Goal: Task Accomplishment & Management: Use online tool/utility

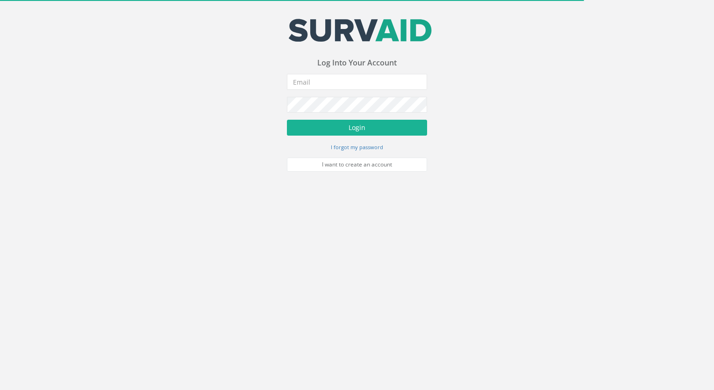
click at [358, 94] on form "Incorrect Username or Password There was an error logging in Please enter a val…" at bounding box center [357, 123] width 140 height 98
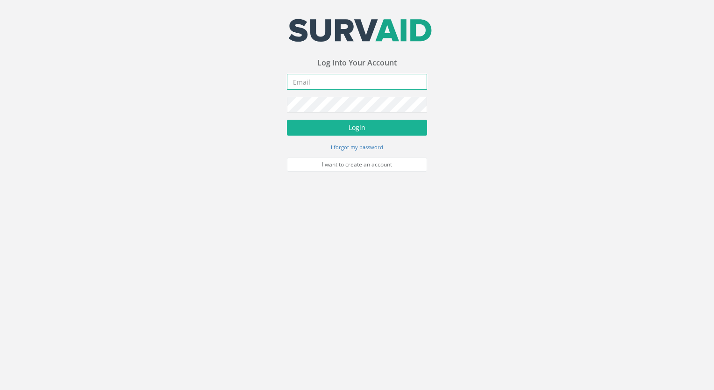
click at [361, 87] on input "email" at bounding box center [357, 82] width 140 height 16
type input "[EMAIL_ADDRESS][DOMAIN_NAME]"
click at [287, 120] on button "Login" at bounding box center [357, 128] width 140 height 16
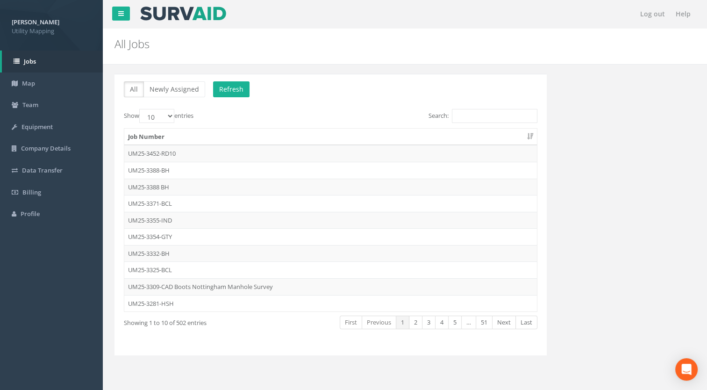
drag, startPoint x: 418, startPoint y: 97, endPoint x: 455, endPoint y: 122, distance: 44.6
click at [419, 98] on p "All Newly Assigned Refresh" at bounding box center [331, 90] width 414 height 18
click at [455, 122] on input "Search:" at bounding box center [495, 116] width 86 height 14
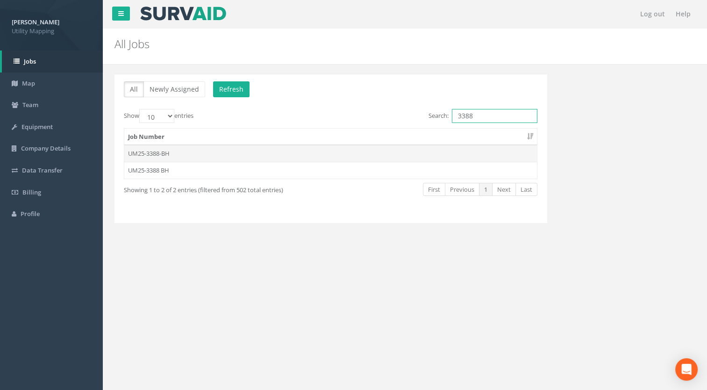
type input "3388"
click at [151, 146] on td "UM25-3388-BH" at bounding box center [330, 153] width 413 height 17
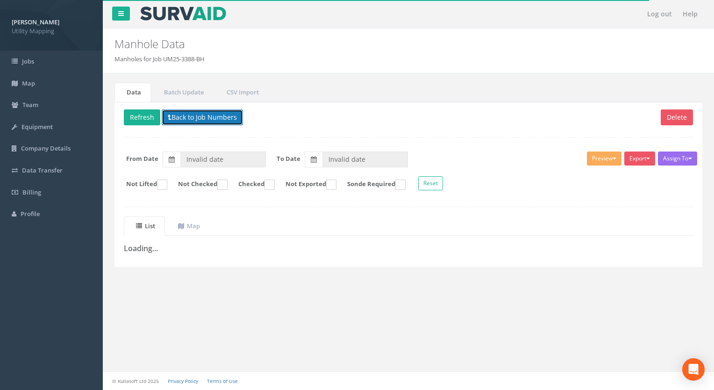
click at [210, 111] on button "Back to Job Numbers" at bounding box center [202, 117] width 81 height 16
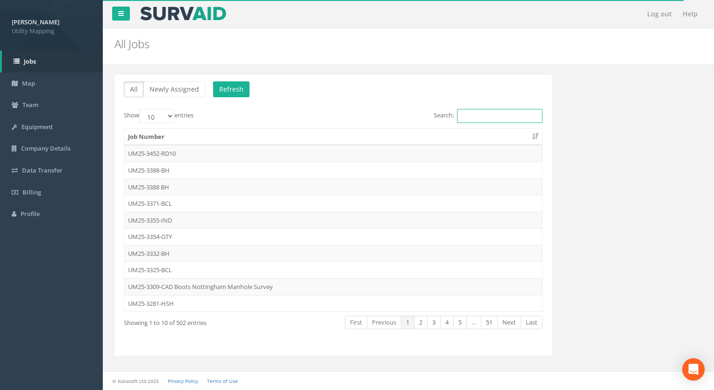
click at [476, 113] on input "Search:" at bounding box center [500, 116] width 86 height 14
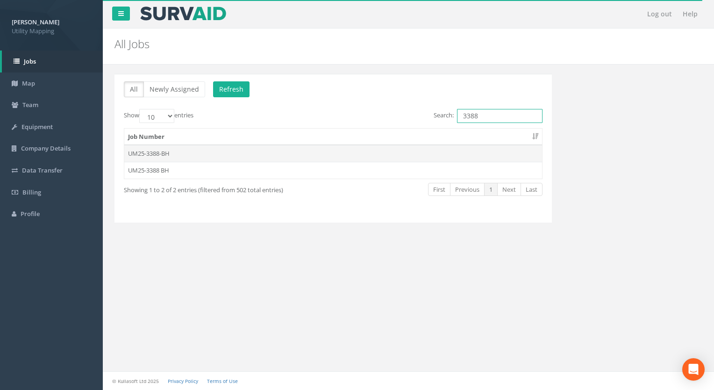
type input "3388"
click at [159, 151] on td "UM25-3388-BH" at bounding box center [333, 153] width 418 height 17
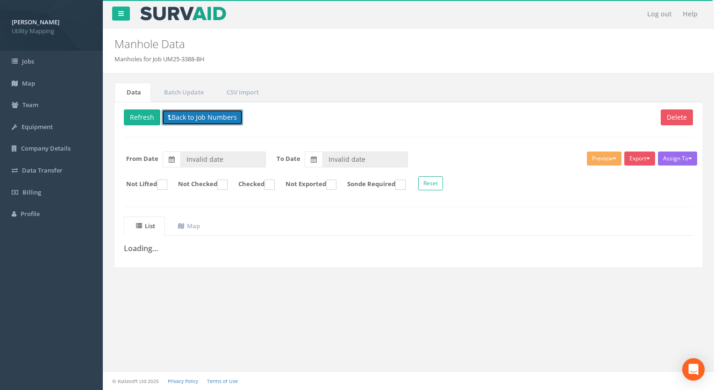
click at [195, 118] on button "Back to Job Numbers" at bounding box center [202, 117] width 81 height 16
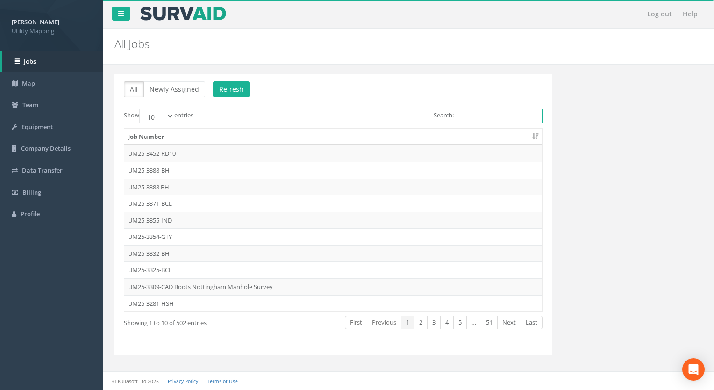
click at [473, 112] on input "Search:" at bounding box center [500, 116] width 86 height 14
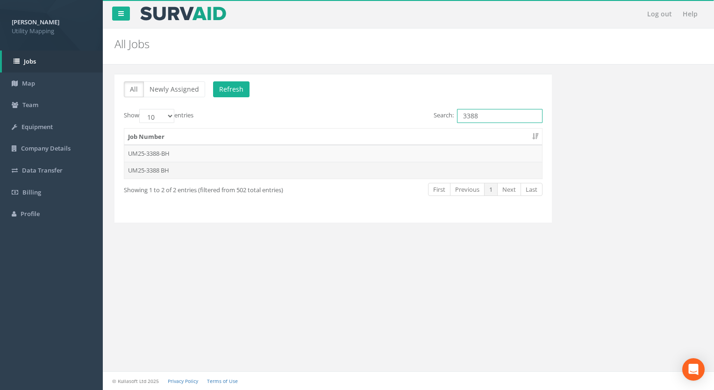
type input "3388"
click at [177, 171] on td "UM25-3388 BH" at bounding box center [333, 170] width 418 height 17
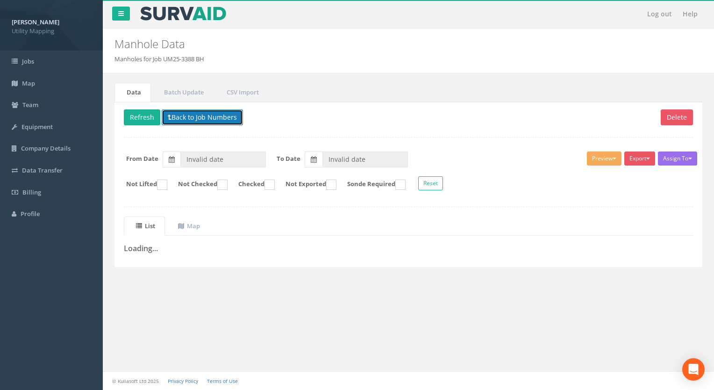
click at [226, 111] on button "Back to Job Numbers" at bounding box center [202, 117] width 81 height 16
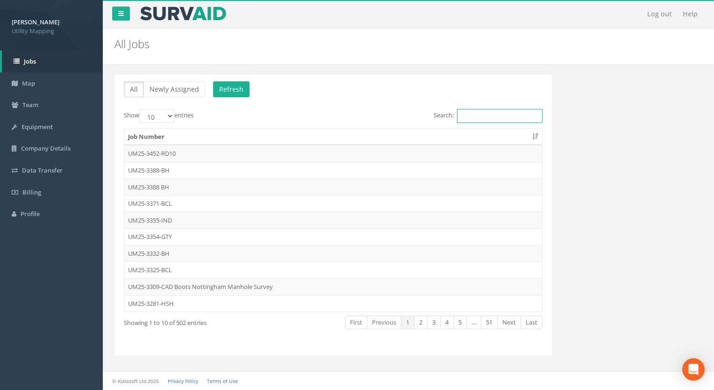
click at [488, 121] on input "Search:" at bounding box center [500, 116] width 86 height 14
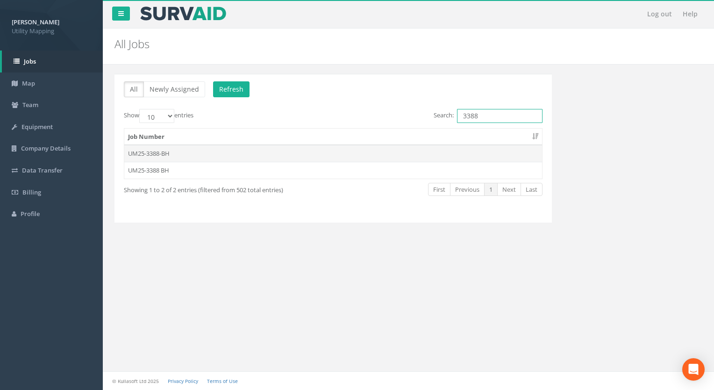
type input "3388"
click at [170, 149] on td "UM25-3388-BH" at bounding box center [333, 153] width 418 height 17
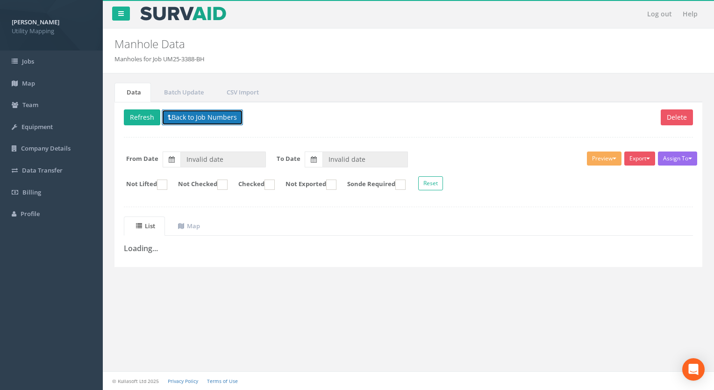
click at [205, 109] on button "Back to Job Numbers" at bounding box center [202, 117] width 81 height 16
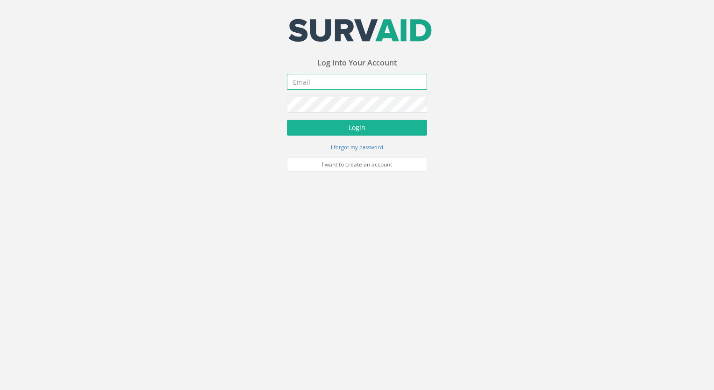
click at [336, 85] on input "email" at bounding box center [357, 82] width 140 height 16
type input "[EMAIL_ADDRESS][DOMAIN_NAME]"
click at [287, 120] on button "Login" at bounding box center [357, 128] width 140 height 16
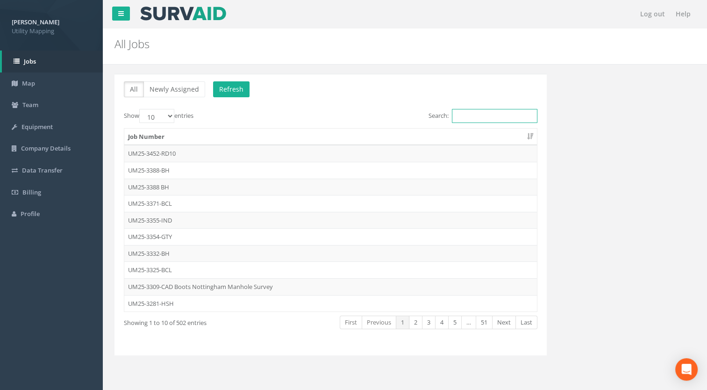
click at [483, 115] on input "Search:" at bounding box center [495, 116] width 86 height 14
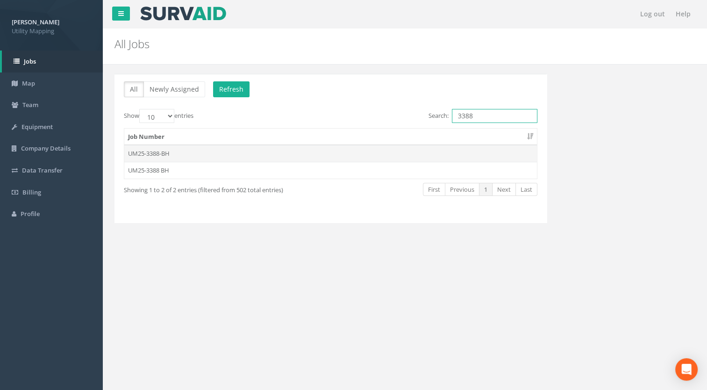
type input "3388"
click at [153, 153] on td "UM25-3388-BH" at bounding box center [330, 153] width 413 height 17
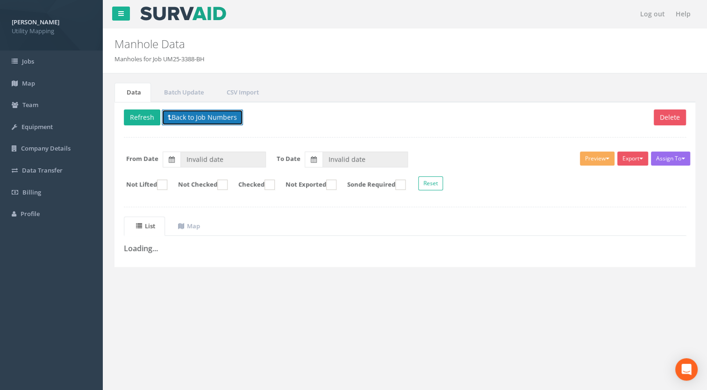
click at [205, 114] on button "Back to Job Numbers" at bounding box center [202, 117] width 81 height 16
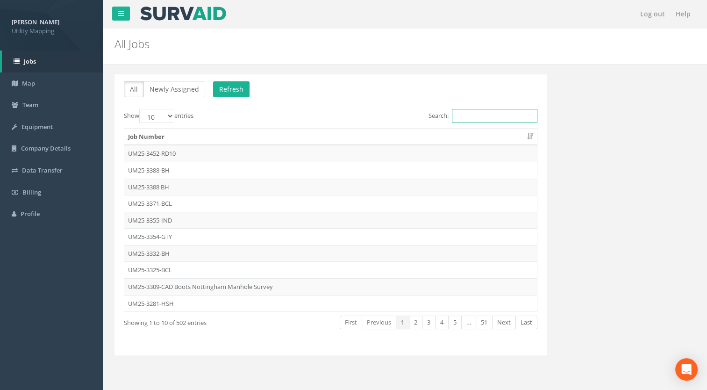
click at [484, 115] on input "Search:" at bounding box center [495, 116] width 86 height 14
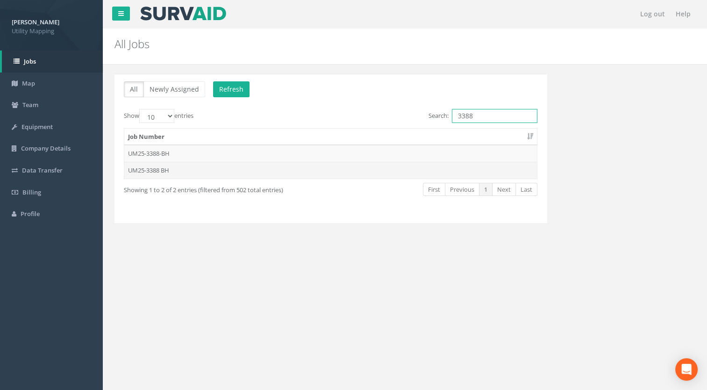
type input "3388"
click at [143, 173] on td "UM25-3388 BH" at bounding box center [330, 170] width 413 height 17
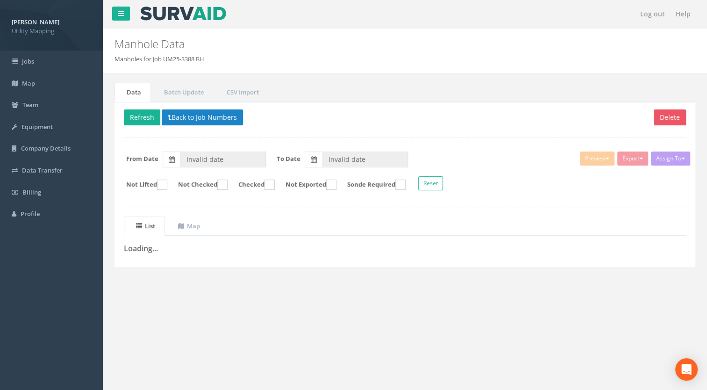
type input "[DATE]"
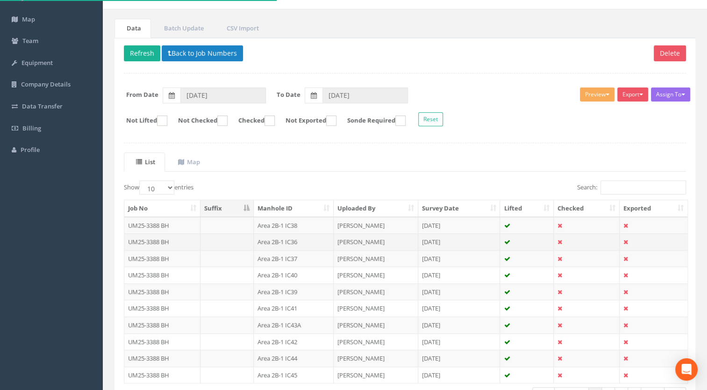
scroll to position [94, 0]
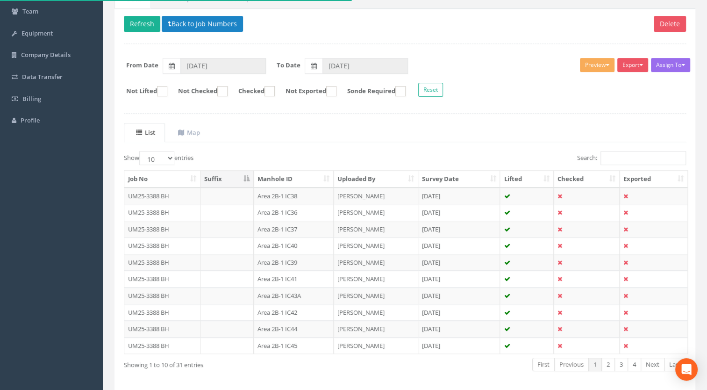
click at [307, 177] on th "Manhole ID" at bounding box center [294, 179] width 80 height 17
drag, startPoint x: 151, startPoint y: 157, endPoint x: 164, endPoint y: 165, distance: 14.8
click at [151, 157] on select "10 25 50 100" at bounding box center [156, 158] width 35 height 14
select select "100"
click at [141, 151] on select "10 25 50 100" at bounding box center [156, 158] width 35 height 14
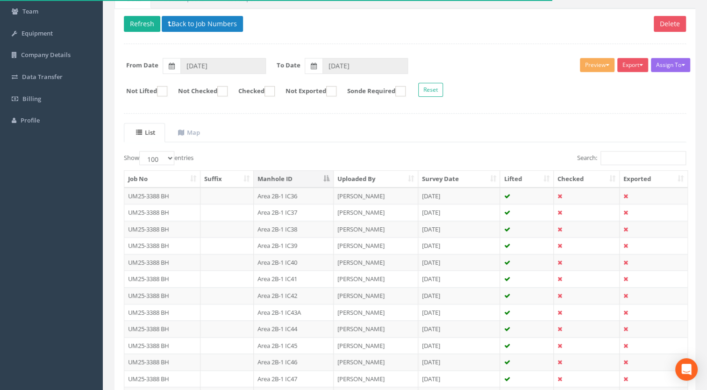
click at [296, 184] on th "Manhole ID" at bounding box center [294, 179] width 80 height 17
click at [302, 178] on th "Manhole ID" at bounding box center [294, 179] width 80 height 17
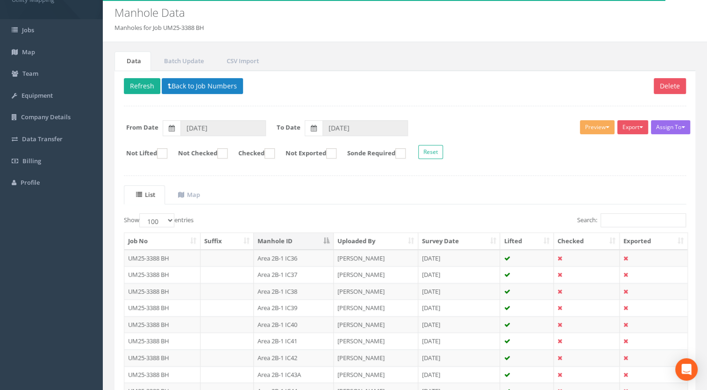
scroll to position [8, 0]
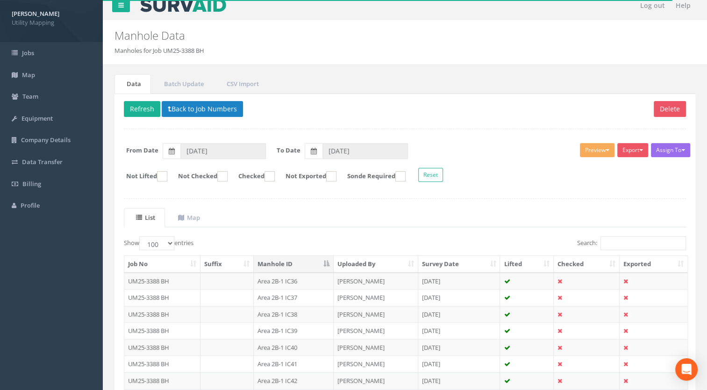
click at [199, 115] on p "Delete Refresh Back to Job Numbers" at bounding box center [405, 110] width 563 height 18
click at [204, 110] on button "Back to Job Numbers" at bounding box center [202, 109] width 81 height 16
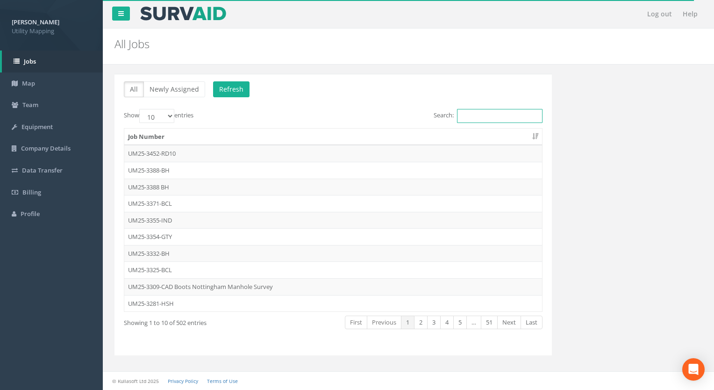
click at [489, 119] on input "Search:" at bounding box center [500, 116] width 86 height 14
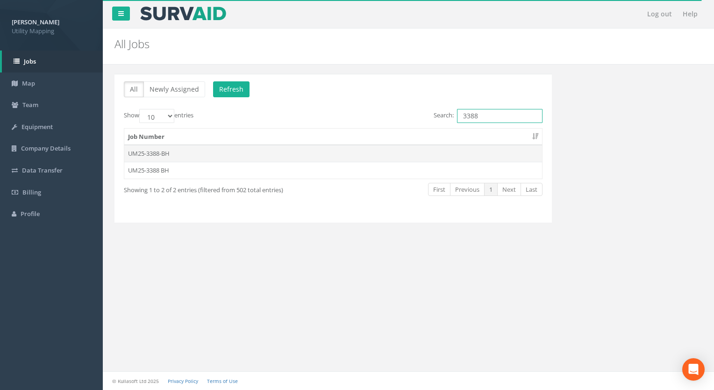
type input "3388"
click at [175, 152] on td "UM25-3388-BH" at bounding box center [333, 153] width 418 height 17
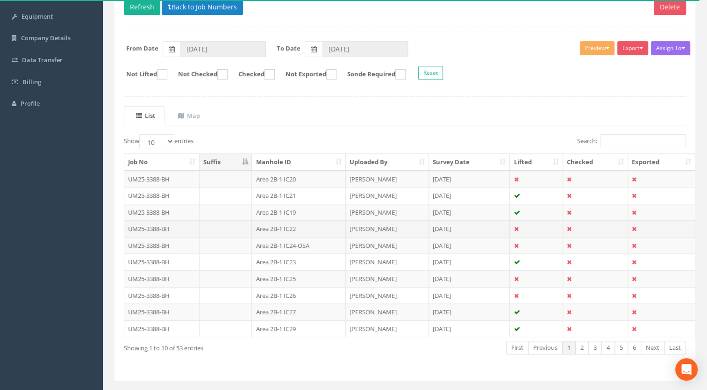
scroll to position [129, 0]
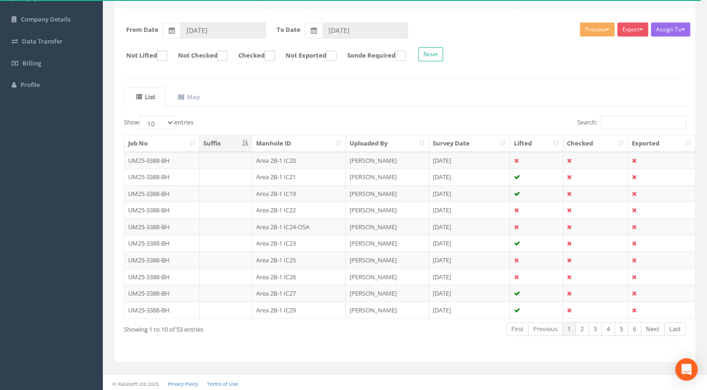
click at [290, 140] on th "Manhole ID" at bounding box center [299, 143] width 94 height 17
drag, startPoint x: 163, startPoint y: 117, endPoint x: 162, endPoint y: 123, distance: 5.8
click at [163, 117] on select "10 25 50 100" at bounding box center [156, 122] width 35 height 14
select select "100"
click at [141, 115] on select "10 25 50 100" at bounding box center [156, 122] width 35 height 14
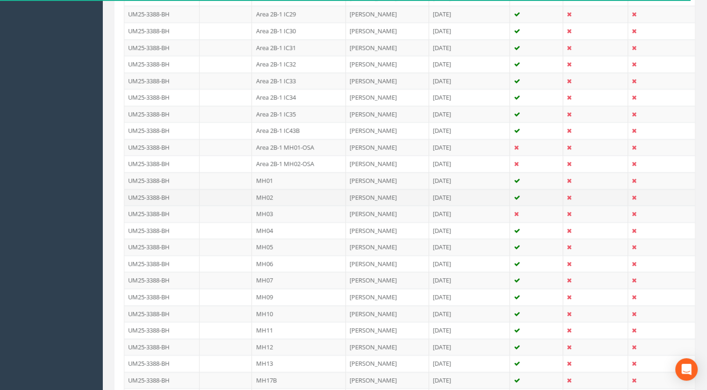
scroll to position [793, 0]
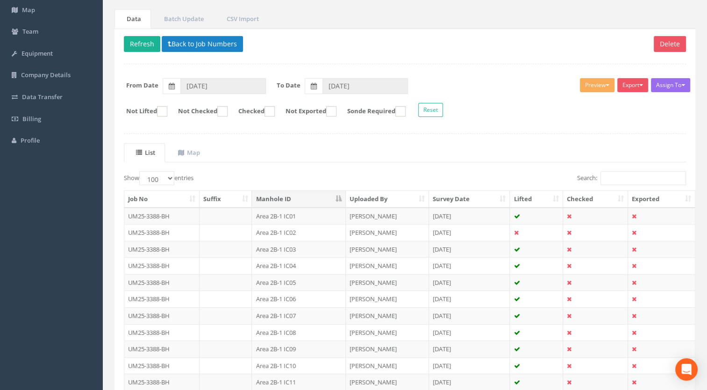
scroll to position [0, 0]
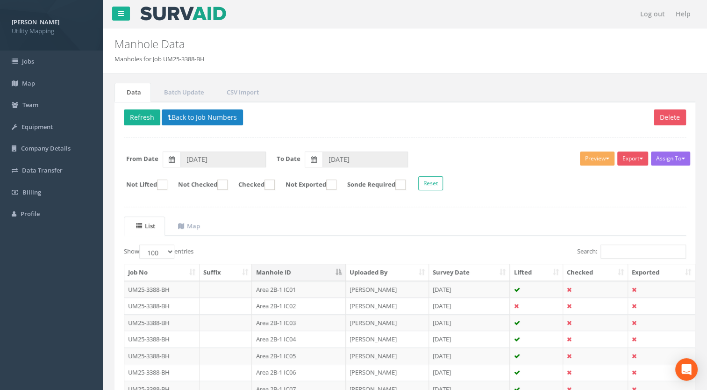
click at [194, 125] on p "Delete Refresh Back to Job Numbers" at bounding box center [405, 118] width 563 height 18
click at [199, 119] on button "Back to Job Numbers" at bounding box center [202, 117] width 81 height 16
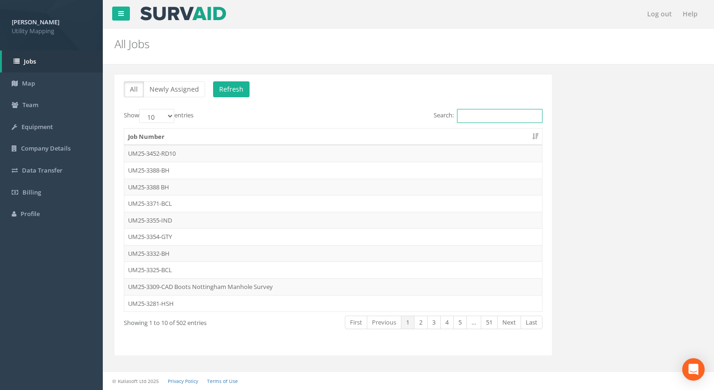
click at [488, 120] on input "Search:" at bounding box center [500, 116] width 86 height 14
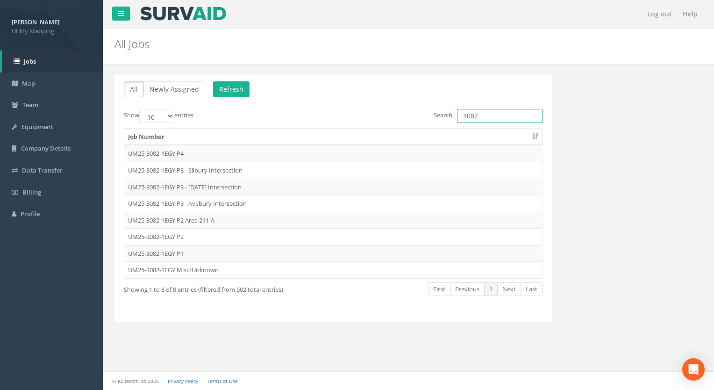
drag, startPoint x: 511, startPoint y: 112, endPoint x: 252, endPoint y: 121, distance: 258.2
click at [257, 122] on div "Show 10 25 50 100 entries Search: 3082" at bounding box center [333, 117] width 433 height 16
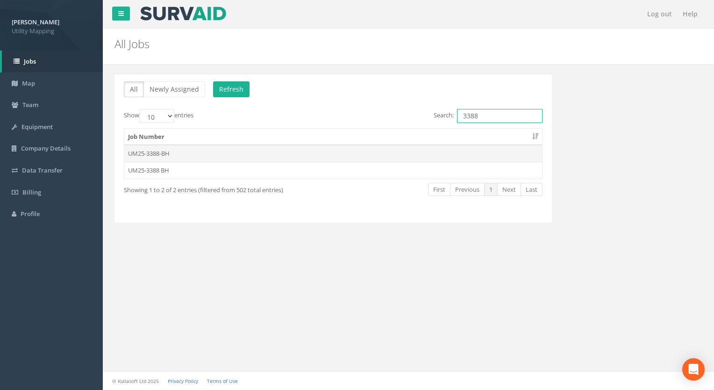
type input "3388"
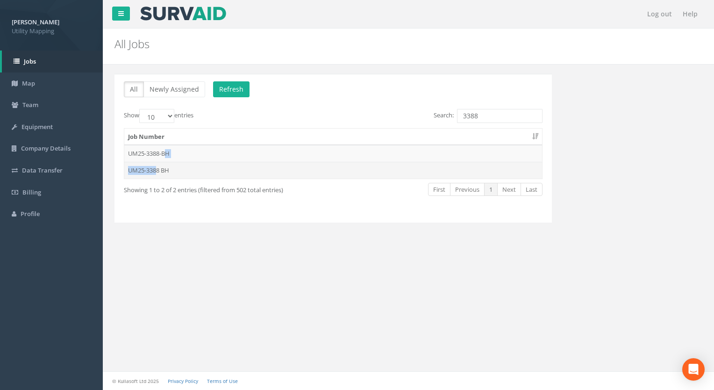
drag, startPoint x: 168, startPoint y: 153, endPoint x: 156, endPoint y: 167, distance: 18.9
click at [156, 167] on tbody "UM25-3388-BH UM25-3388 BH" at bounding box center [333, 161] width 418 height 33
click at [155, 168] on td "UM25-3388 BH" at bounding box center [333, 170] width 418 height 17
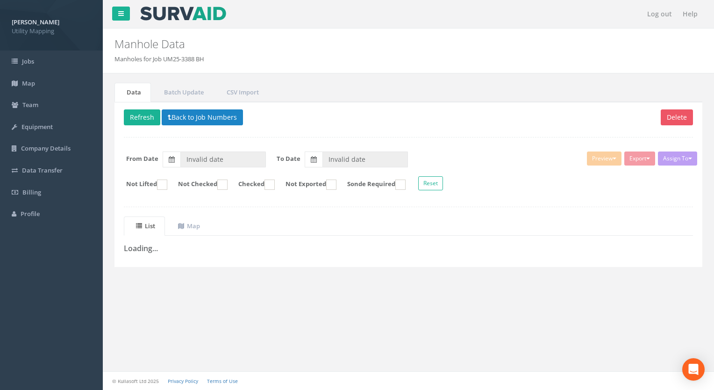
type input "11/08/2025"
type input "14/08/2025"
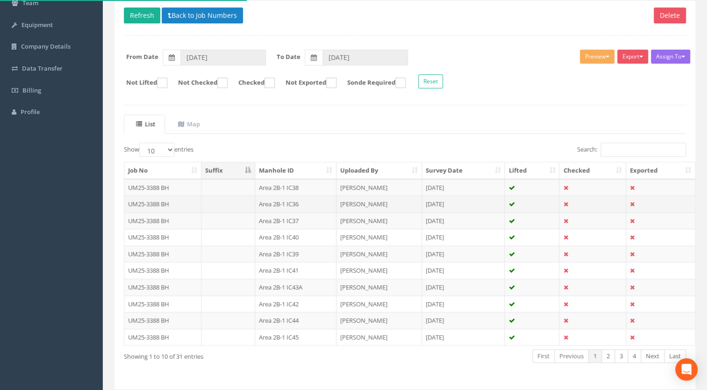
scroll to position [129, 0]
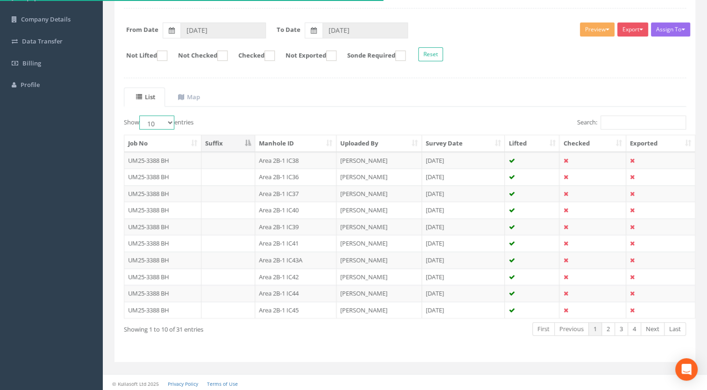
click at [167, 118] on select "10 25 50 100" at bounding box center [156, 122] width 35 height 14
select select "100"
click at [141, 115] on select "10 25 50 100" at bounding box center [156, 122] width 35 height 14
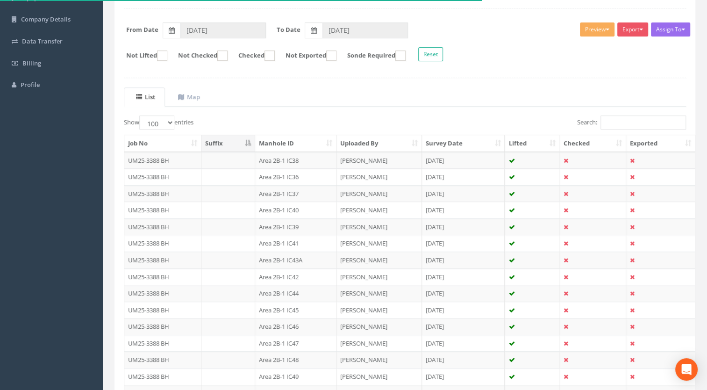
click at [301, 136] on th "Manhole ID" at bounding box center [295, 143] width 81 height 17
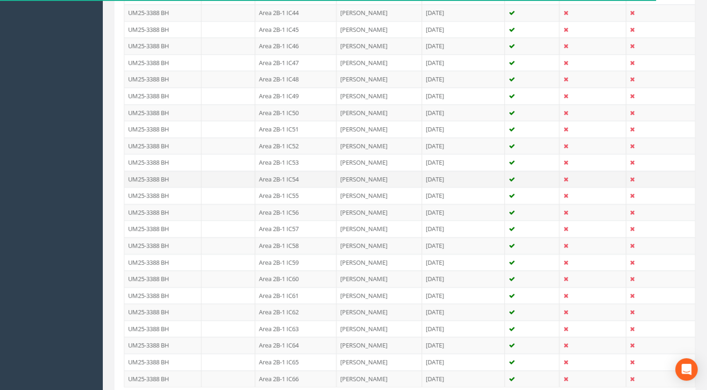
scroll to position [476, 0]
